Goal: Information Seeking & Learning: Find specific fact

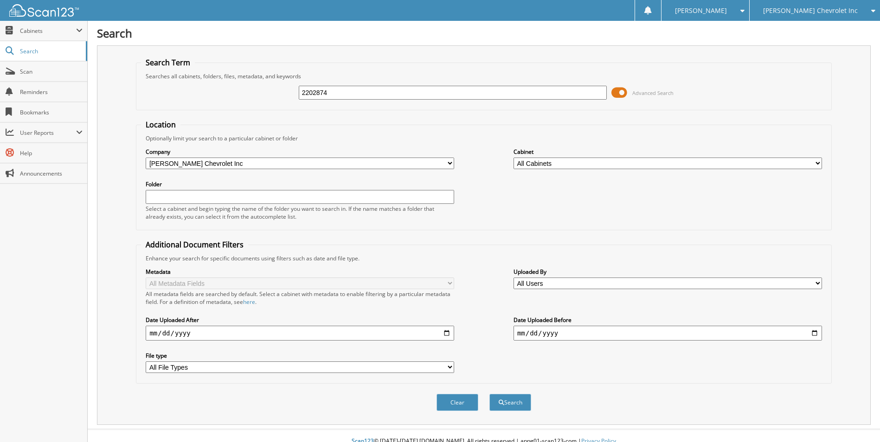
type input "2202874"
click at [489, 394] on button "Search" at bounding box center [510, 402] width 42 height 17
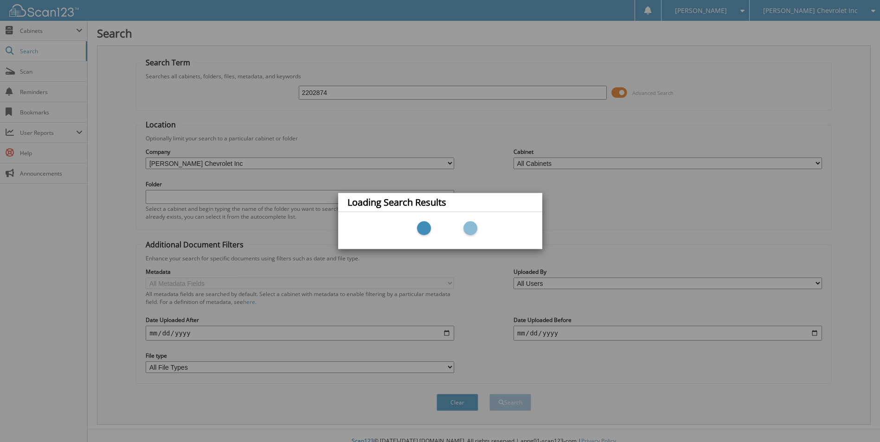
click at [341, 87] on div "Loading Search Results" at bounding box center [440, 221] width 880 height 442
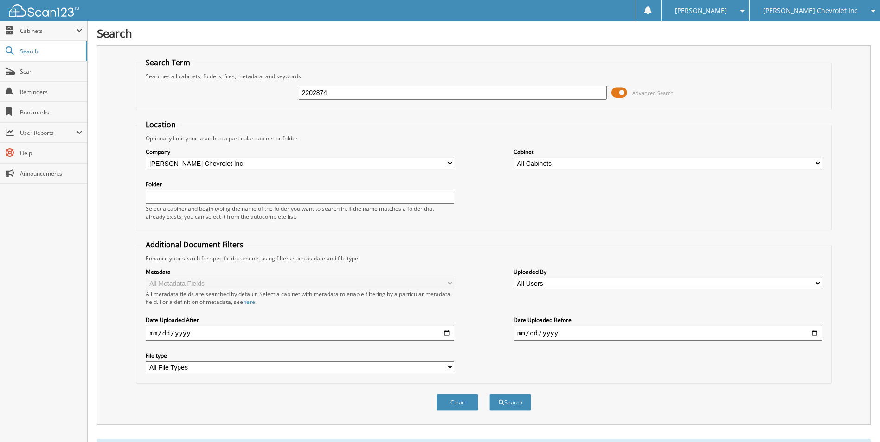
click at [341, 88] on input "2202874" at bounding box center [453, 93] width 308 height 14
type input "220287"
click at [489, 394] on button "Search" at bounding box center [510, 402] width 42 height 17
drag, startPoint x: 503, startPoint y: 401, endPoint x: 506, endPoint y: 397, distance: 4.9
click at [506, 397] on button "Search" at bounding box center [510, 402] width 42 height 17
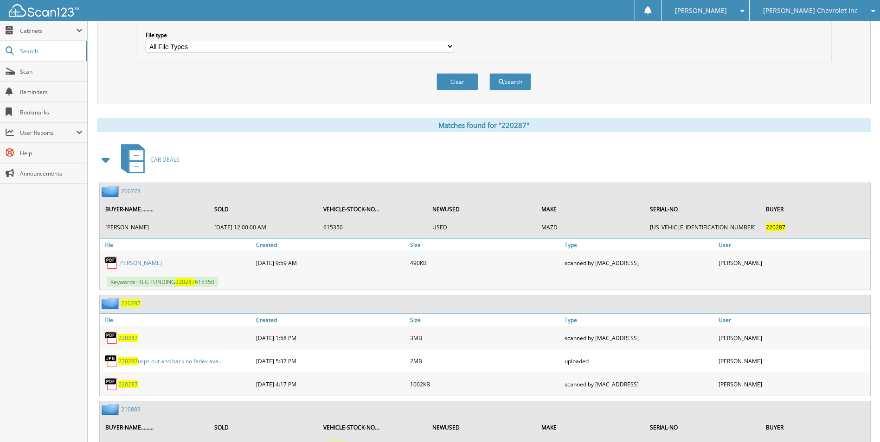
scroll to position [325, 0]
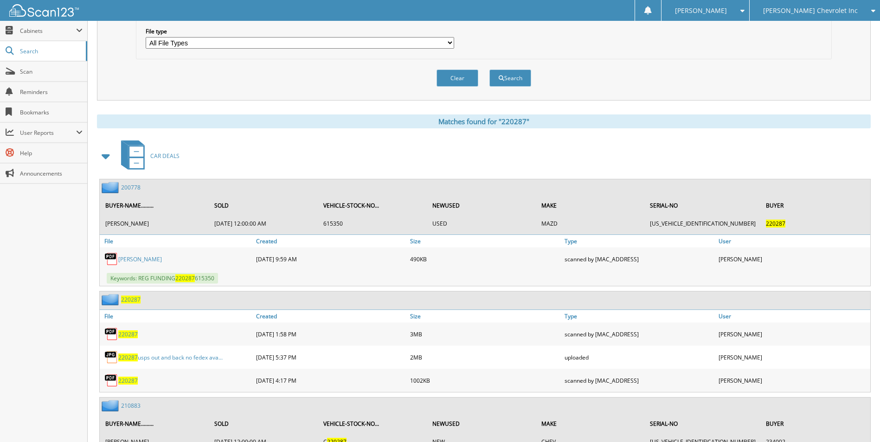
click at [130, 302] on span "220287" at bounding box center [130, 300] width 19 height 8
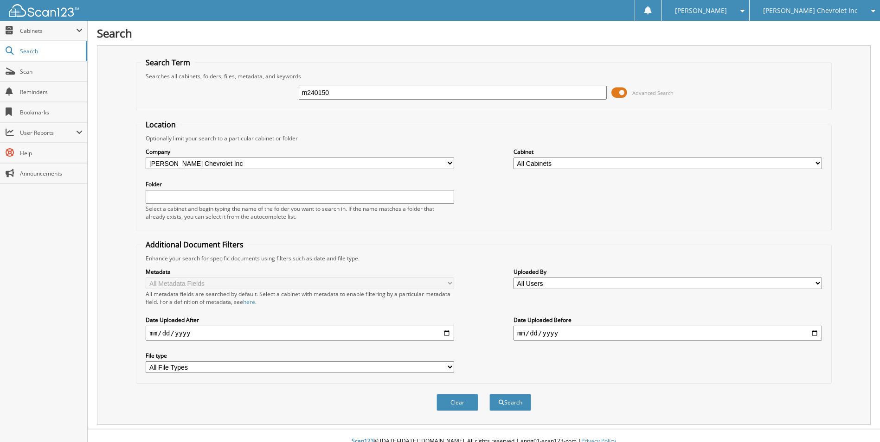
type input "m240150"
click at [489, 394] on button "Search" at bounding box center [510, 402] width 42 height 17
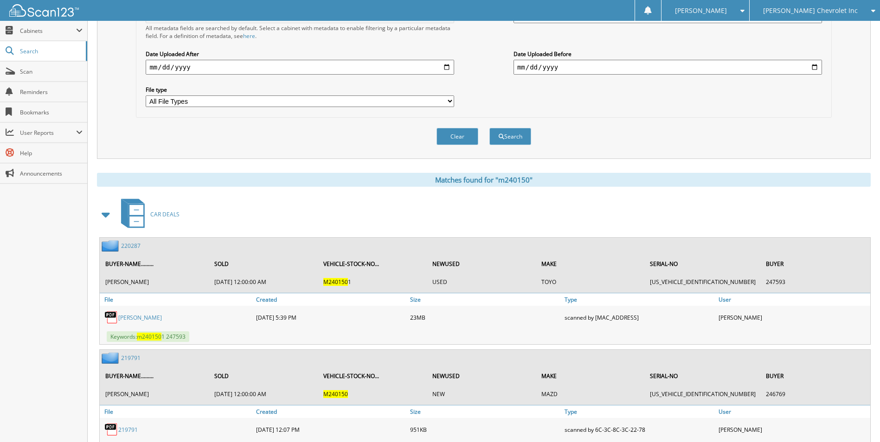
scroll to position [348, 0]
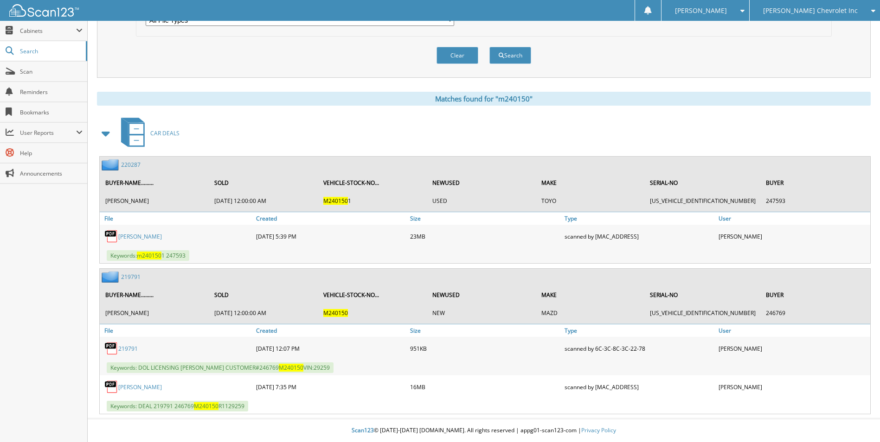
click at [127, 274] on link "219791" at bounding box center [130, 277] width 19 height 8
